Goal: Task Accomplishment & Management: Use online tool/utility

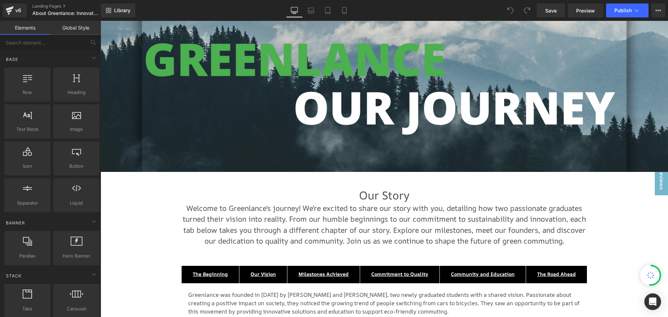
scroll to position [243, 0]
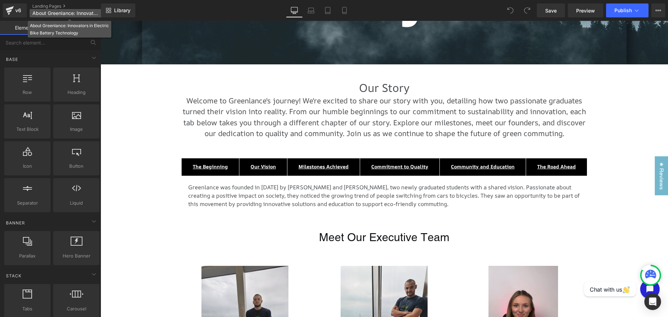
click at [55, 12] on span "About Greenlance: Innovators in Electric Bike Battery Technology" at bounding box center [65, 13] width 67 height 6
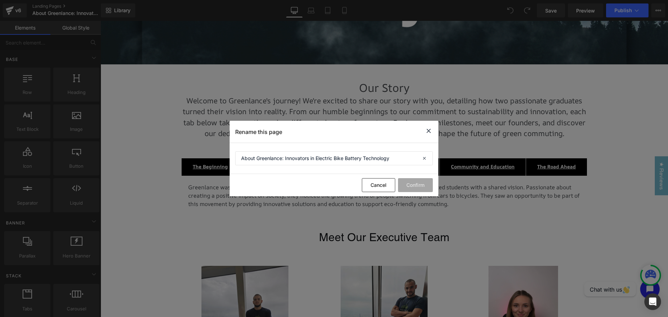
click at [0, 0] on icon at bounding box center [0, 0] width 0 height 0
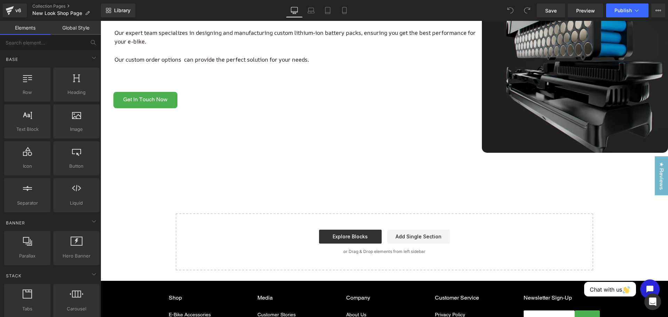
scroll to position [1083, 0]
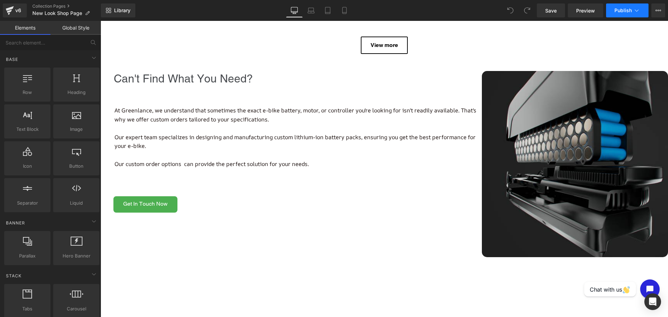
click at [634, 10] on icon at bounding box center [636, 10] width 7 height 7
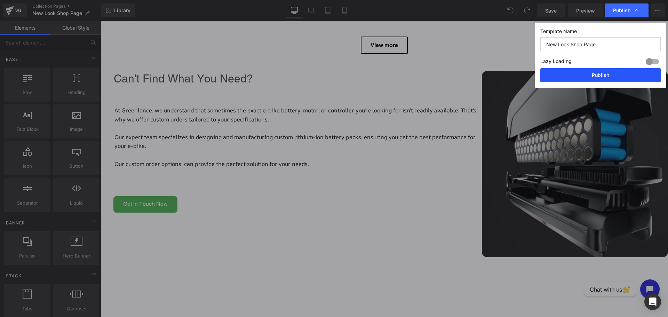
click at [0, 0] on button "Publish" at bounding box center [0, 0] width 0 height 0
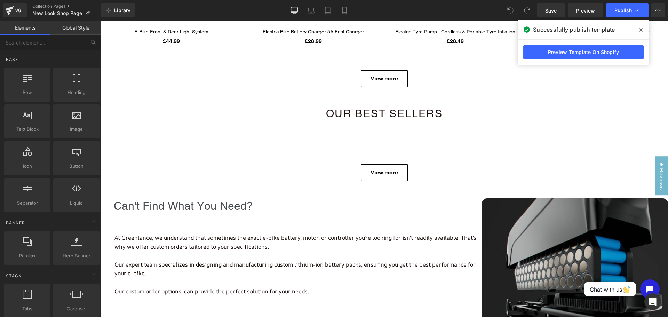
scroll to position [943, 0]
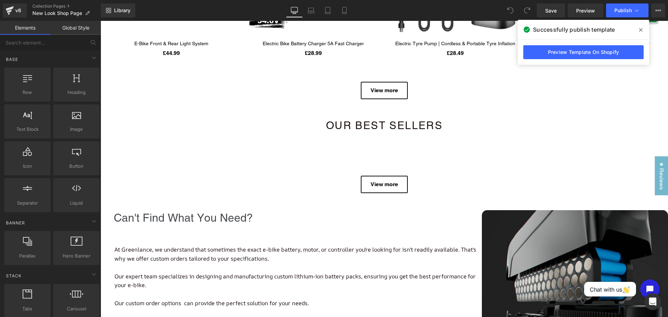
click at [389, 105] on div "Our best Sellers Heading Row" at bounding box center [384, 120] width 417 height 35
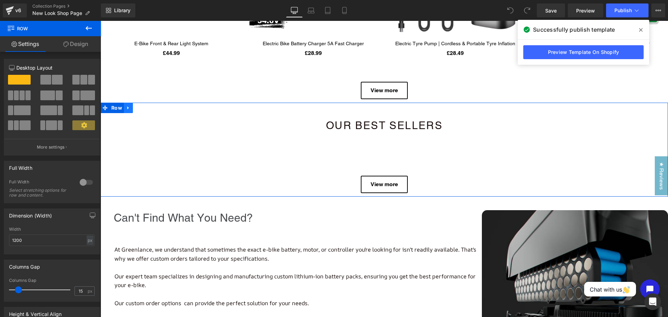
click at [127, 110] on icon at bounding box center [127, 107] width 1 height 3
click at [145, 109] on icon at bounding box center [146, 107] width 5 height 5
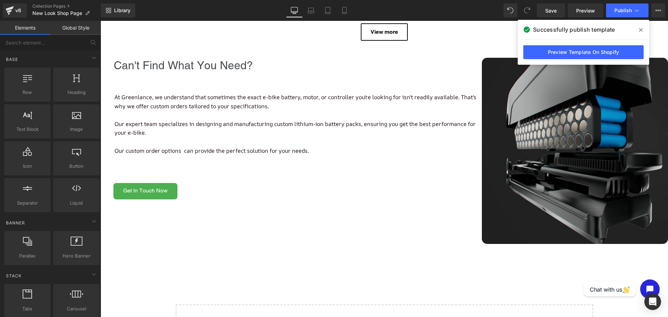
scroll to position [885, 0]
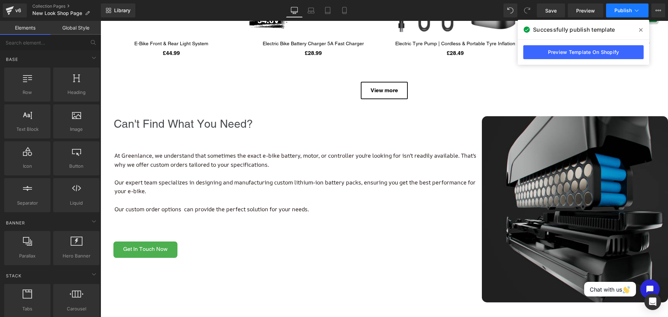
click at [609, 10] on button "Publish" at bounding box center [627, 10] width 42 height 14
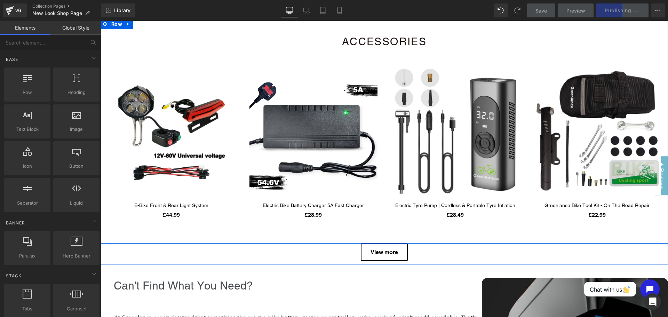
scroll to position [711, 0]
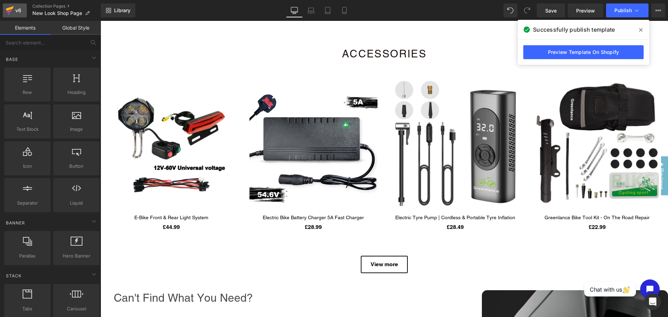
click at [14, 12] on div "v6" at bounding box center [18, 10] width 9 height 9
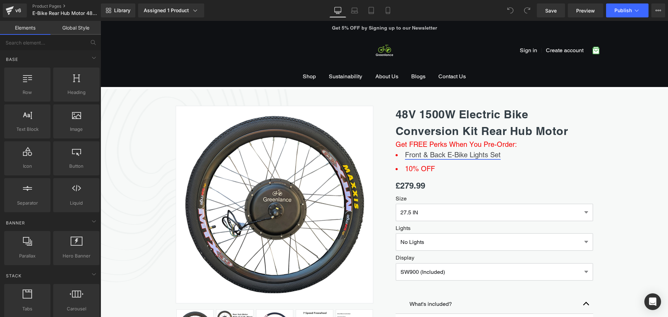
click at [430, 158] on link "Front & Back E-Bike Lights Set" at bounding box center [453, 155] width 96 height 8
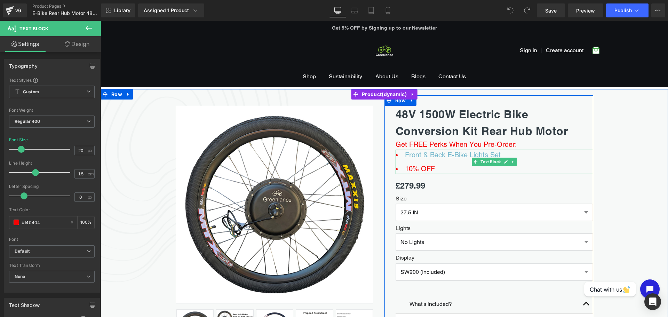
click at [430, 167] on li "10% OFF" at bounding box center [495, 168] width 198 height 10
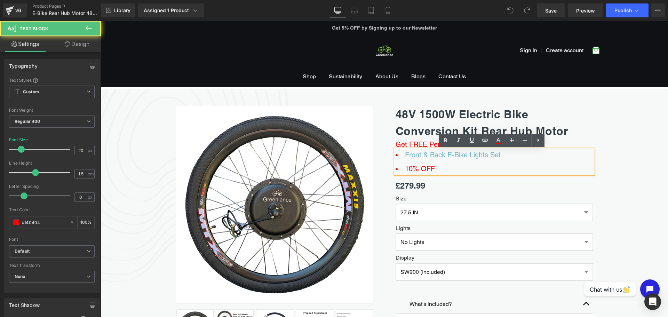
click at [430, 167] on li "10% OFF" at bounding box center [495, 168] width 198 height 10
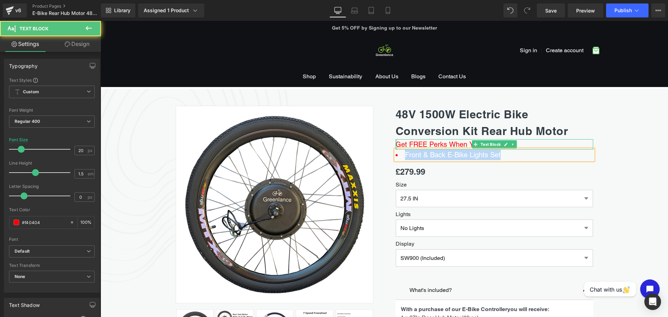
drag, startPoint x: 501, startPoint y: 153, endPoint x: 393, endPoint y: 144, distance: 108.3
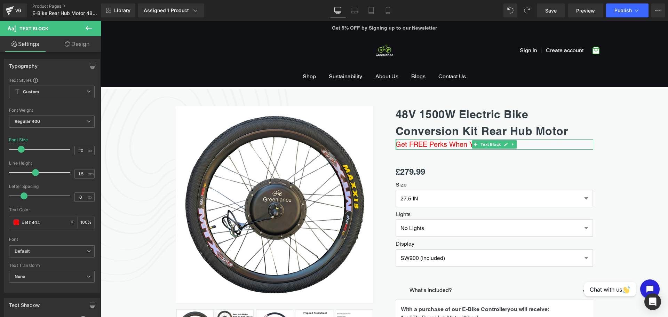
click at [402, 144] on p "Get FREE Perks When You Pre-Order:" at bounding box center [495, 144] width 198 height 10
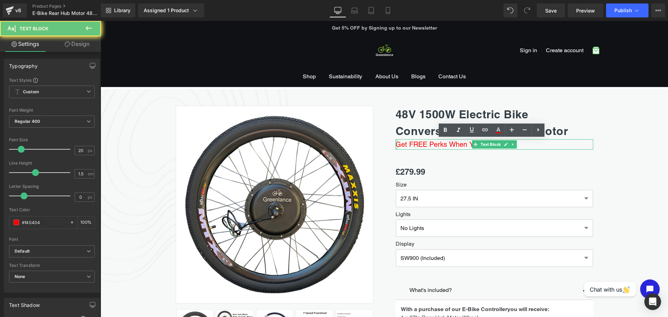
click at [402, 144] on p "Get FREE Perks When You Pre-Order:" at bounding box center [495, 144] width 198 height 10
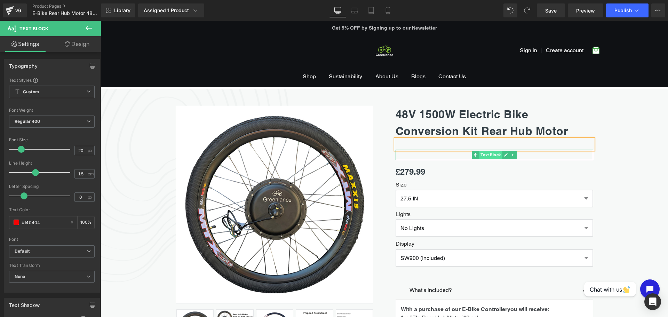
click at [485, 152] on span "Text Block" at bounding box center [490, 155] width 23 height 8
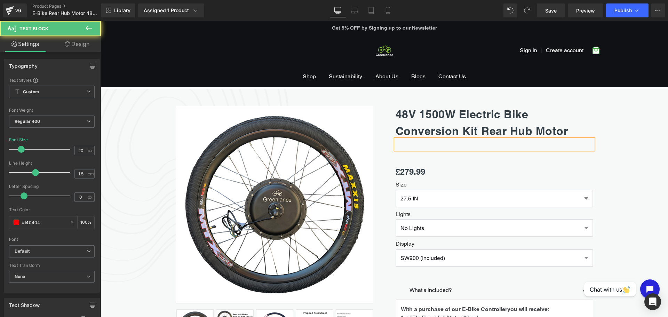
click at [489, 144] on div at bounding box center [495, 144] width 198 height 10
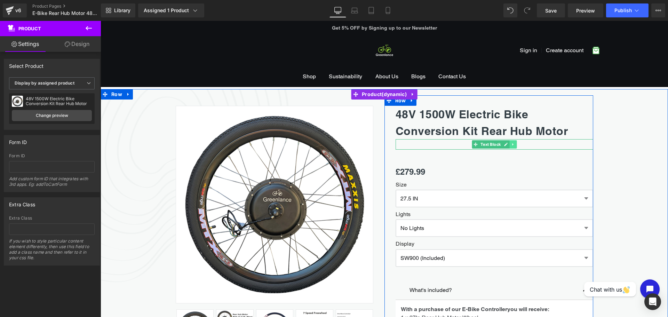
click at [511, 145] on icon at bounding box center [513, 144] width 4 height 4
click at [517, 146] on link at bounding box center [516, 144] width 7 height 8
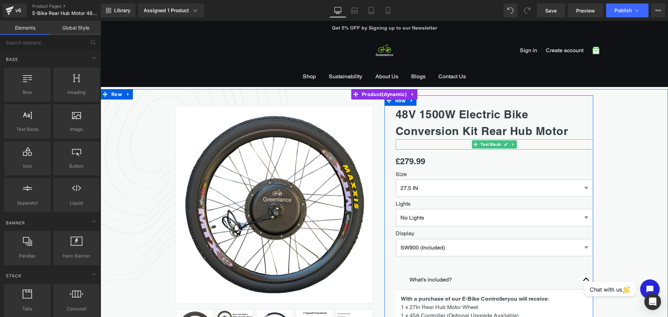
click at [511, 144] on icon at bounding box center [513, 144] width 4 height 4
click at [514, 146] on icon at bounding box center [516, 144] width 4 height 4
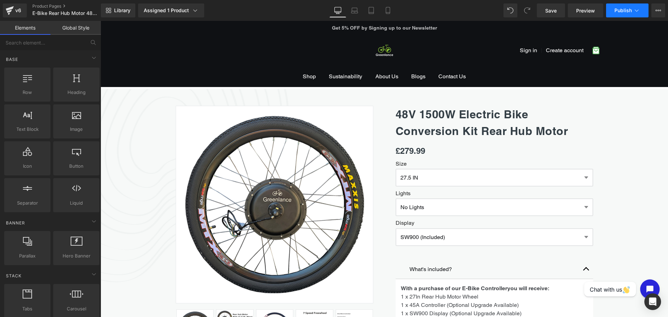
click at [618, 12] on span "Publish" at bounding box center [622, 11] width 17 height 6
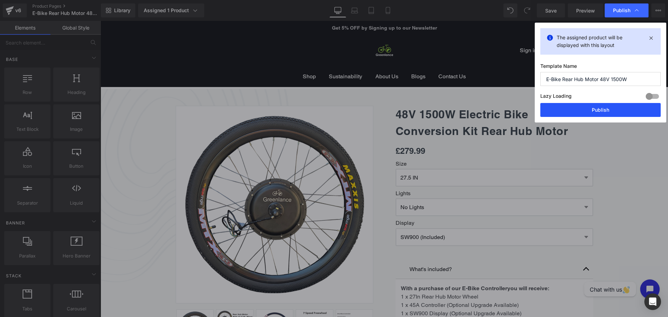
click at [0, 0] on button "Publish" at bounding box center [0, 0] width 0 height 0
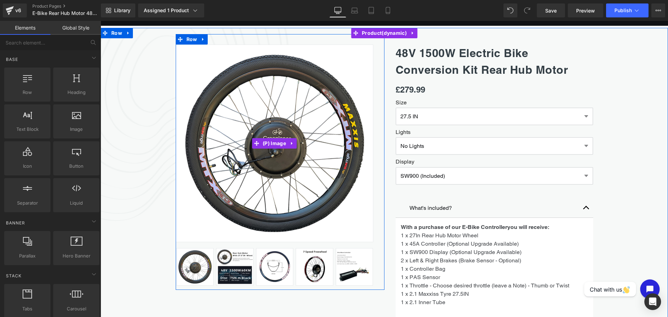
scroll to position [104, 0]
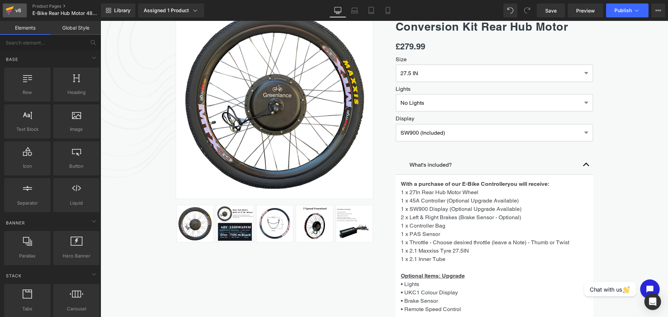
click at [24, 9] on link "v6" at bounding box center [15, 10] width 24 height 14
